Goal: Download file/media

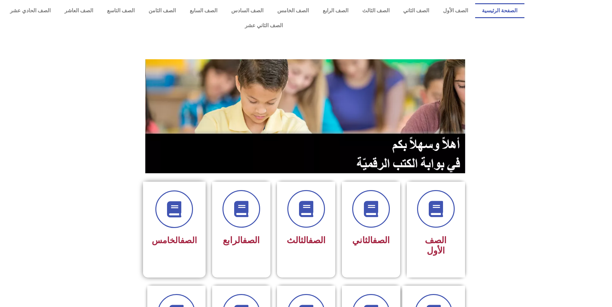
click at [203, 226] on div "الصف الخامس" at bounding box center [174, 225] width 63 height 86
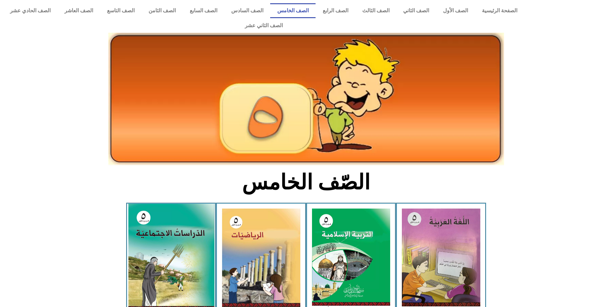
click at [187, 242] on img at bounding box center [171, 257] width 86 height 106
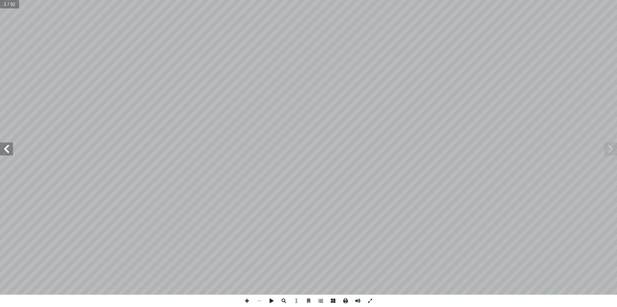
click at [345, 301] on span at bounding box center [345, 301] width 12 height 12
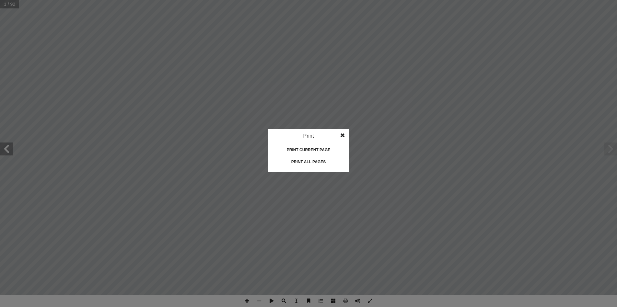
click at [324, 161] on div "Print all pages" at bounding box center [308, 162] width 65 height 10
